Goal: Communication & Community: Answer question/provide support

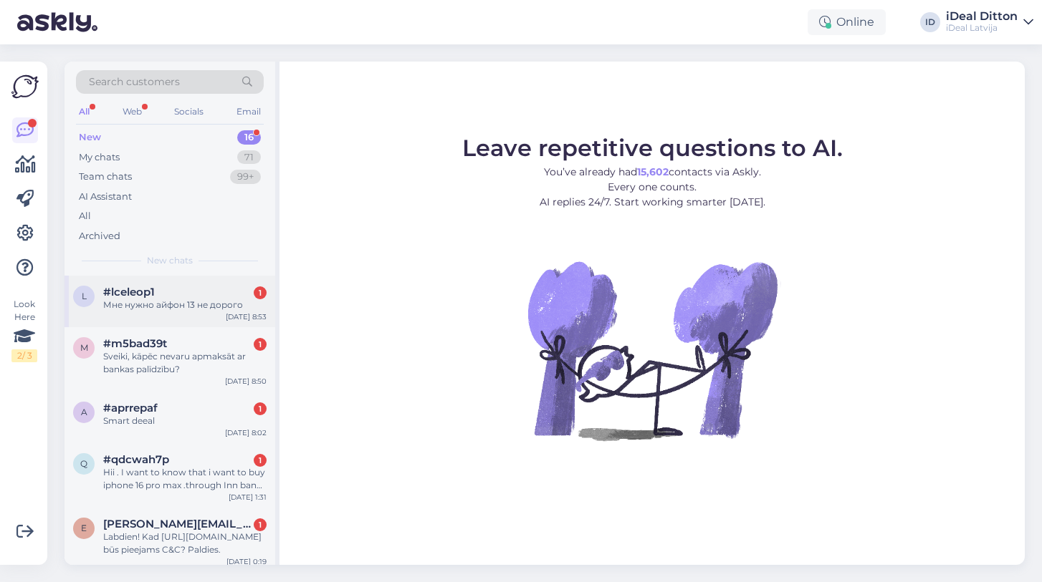
click at [183, 300] on div "Мне нужно айфон 13 не дорого" at bounding box center [184, 305] width 163 height 13
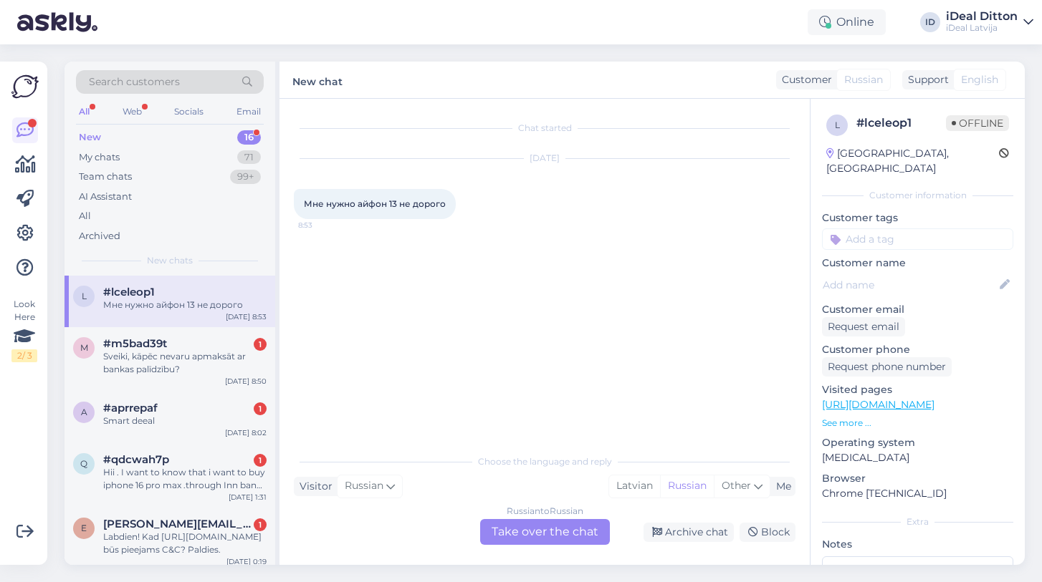
click at [513, 542] on div "Russian to Russian Take over the chat" at bounding box center [545, 532] width 130 height 26
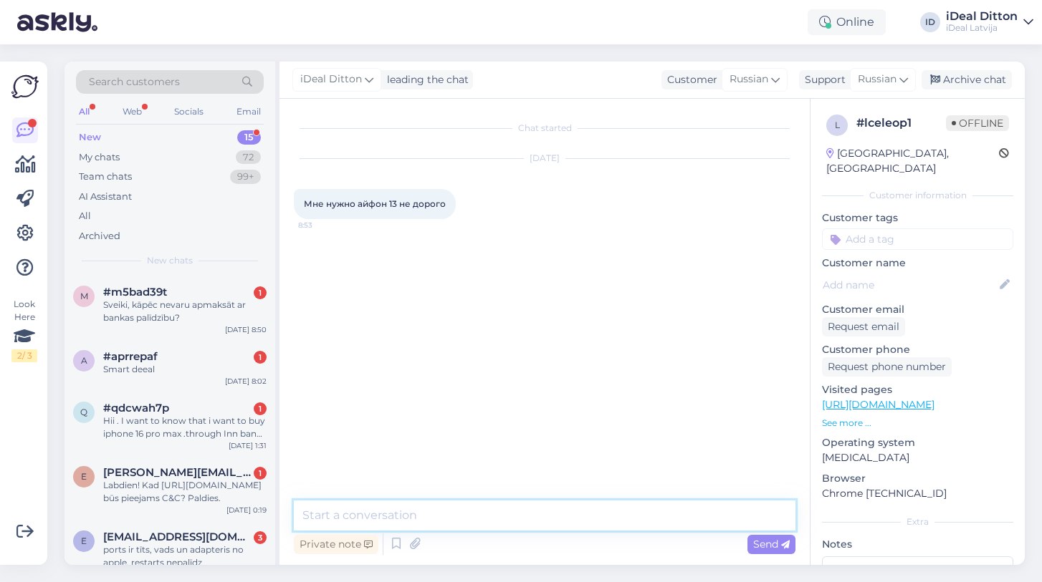
click at [504, 519] on textarea at bounding box center [544, 516] width 501 height 30
type textarea "L"
type textarea "Добрый день, в продаже данных устройств уже нет."
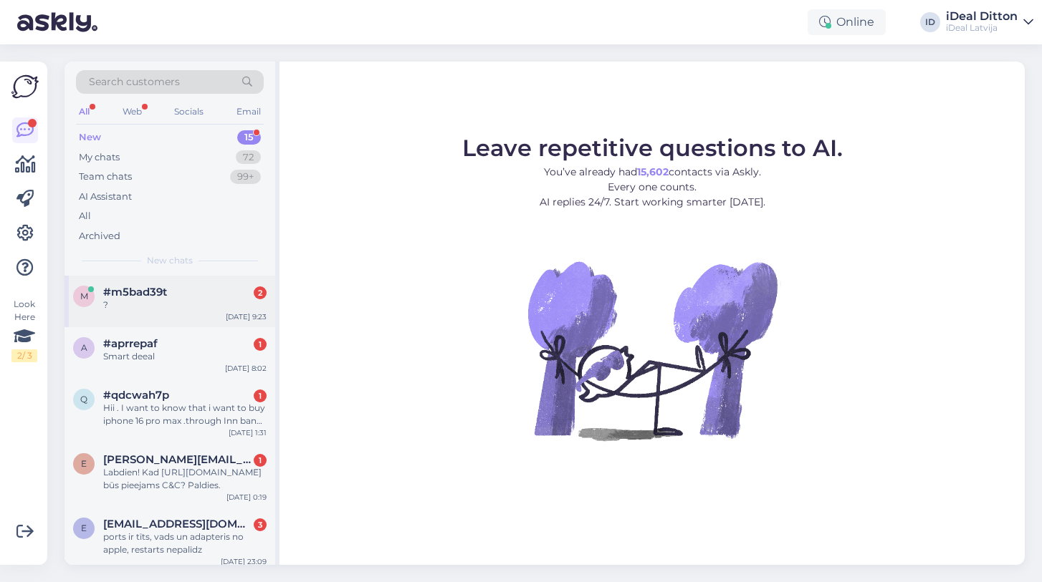
click at [201, 282] on div "m #m5bad39t 2 ? [DATE] 9:23" at bounding box center [169, 302] width 211 height 52
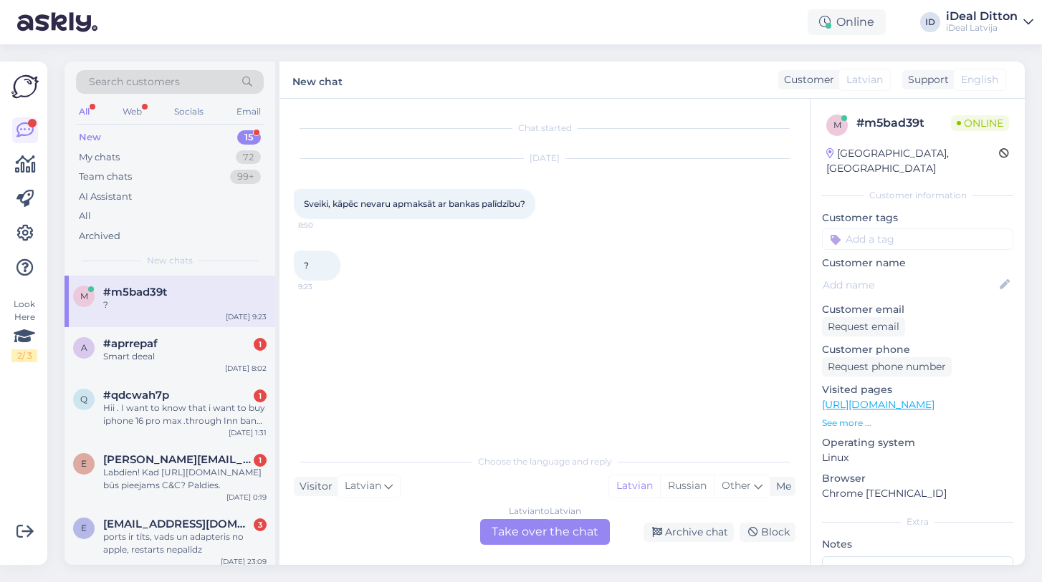
drag, startPoint x: 535, startPoint y: 200, endPoint x: 300, endPoint y: 198, distance: 235.0
click at [300, 198] on div "Sveiki, kāpēc nevaru apmaksāt ar bankas palīdzību? 8:50" at bounding box center [414, 204] width 241 height 30
copy span "Sveiki, kāpēc nevaru apmaksāt ar bankas palīdzību?"
click at [553, 527] on div "Latvian to Latvian Take over the chat" at bounding box center [545, 532] width 130 height 26
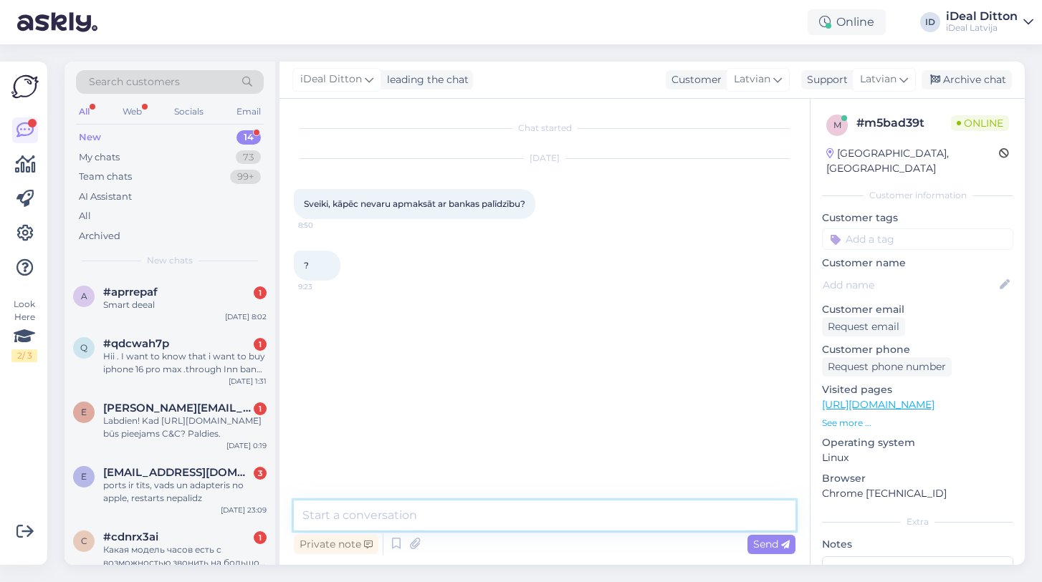
click at [490, 516] on textarea at bounding box center [544, 516] width 501 height 30
paste textarea "Sveiki! Diemžēl šobrīd nezinu, kāpēc maksājums ar banku nav pieejams. Iesaku mē…"
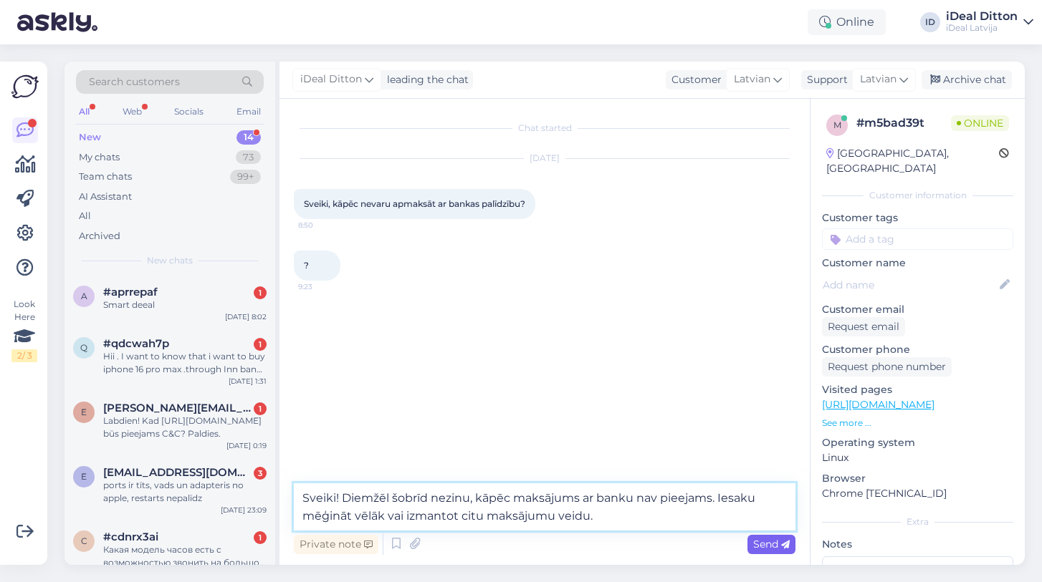
type textarea "Sveiki! Diemžēl šobrīd nezinu, kāpēc maksājums ar banku nav pieejams. Iesaku mē…"
click at [767, 545] on span "Send" at bounding box center [771, 544] width 37 height 13
